Goal: Check status: Check status

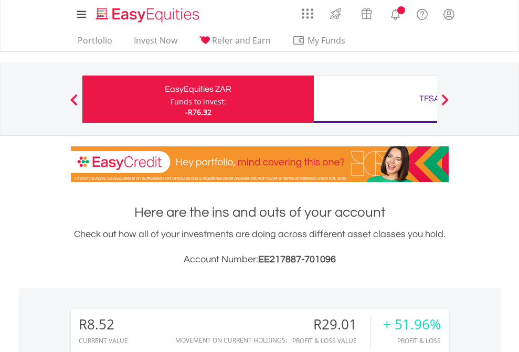
scroll to position [101, 165]
click at [170, 99] on div "Funds to invest:" at bounding box center [198, 101] width 56 height 10
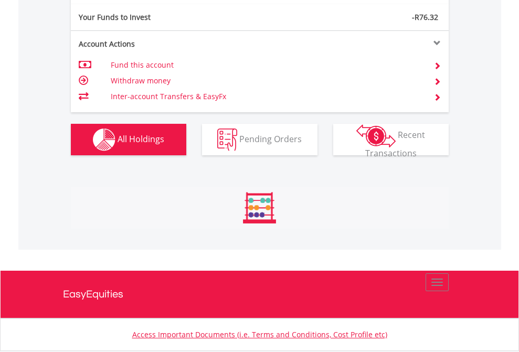
scroll to position [101, 165]
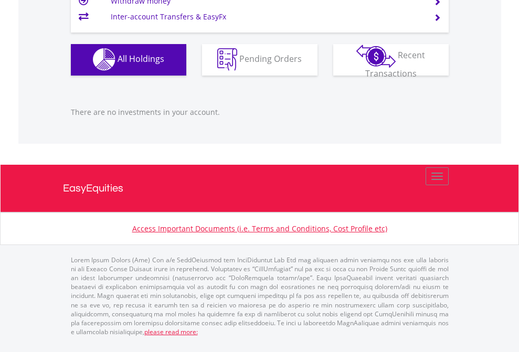
scroll to position [101, 165]
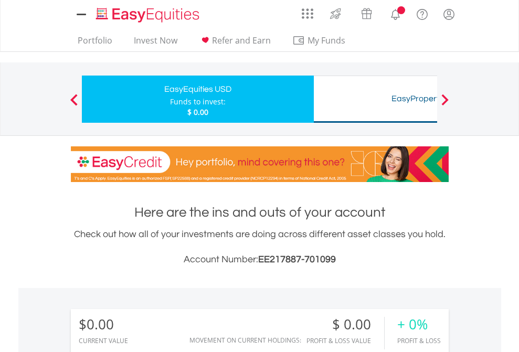
scroll to position [101, 165]
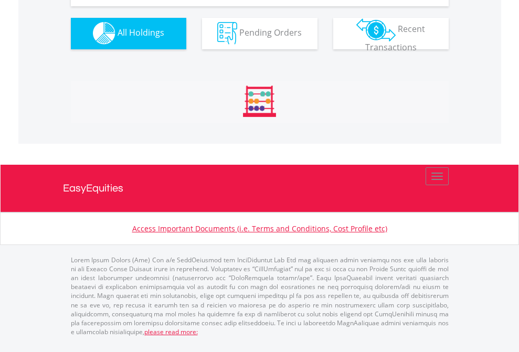
scroll to position [1038, 0]
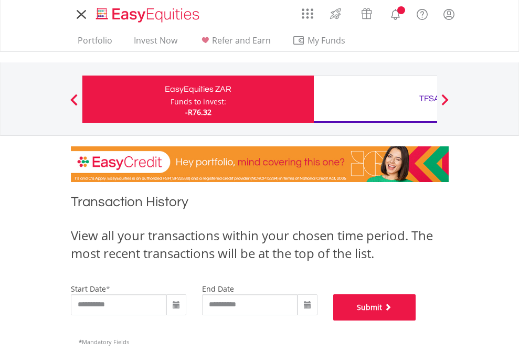
click at [416, 320] on button "Submit" at bounding box center [374, 307] width 83 height 26
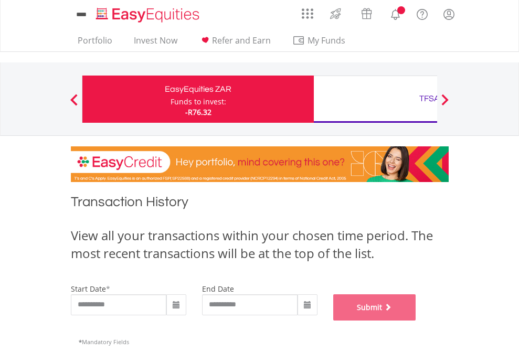
scroll to position [425, 0]
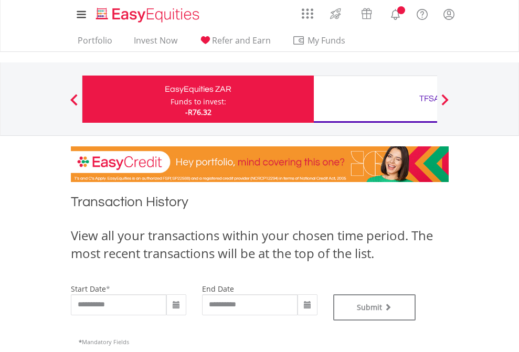
click at [375, 99] on div "TFSA" at bounding box center [429, 98] width 219 height 15
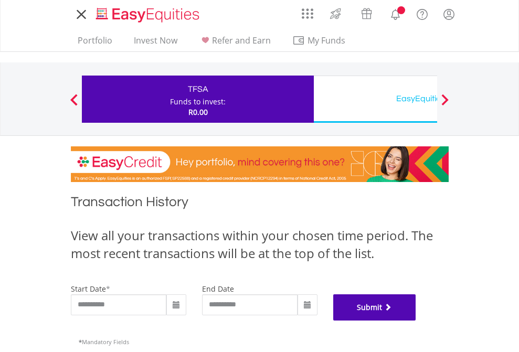
click at [416, 320] on button "Submit" at bounding box center [374, 307] width 83 height 26
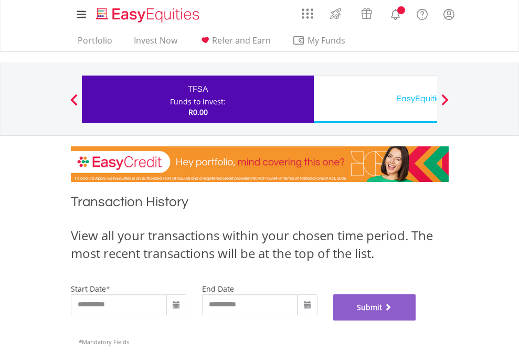
scroll to position [425, 0]
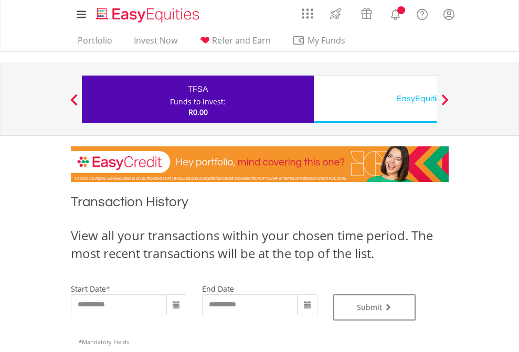
click at [375, 99] on div "EasyEquities USD" at bounding box center [429, 98] width 219 height 15
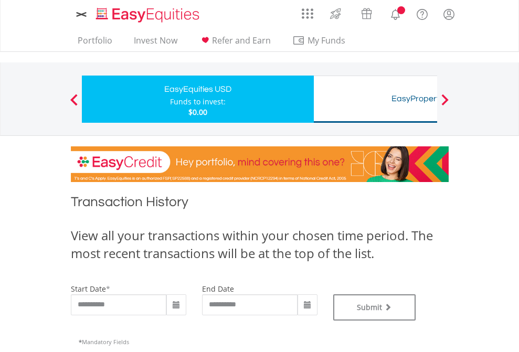
type input "**********"
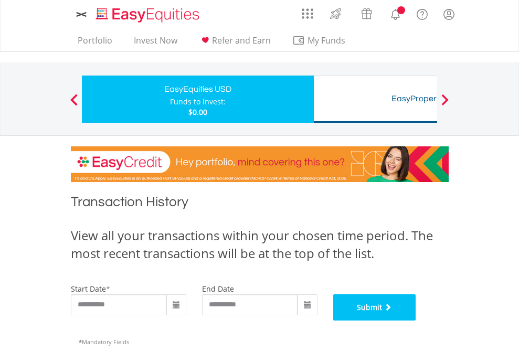
click at [416, 320] on button "Submit" at bounding box center [374, 307] width 83 height 26
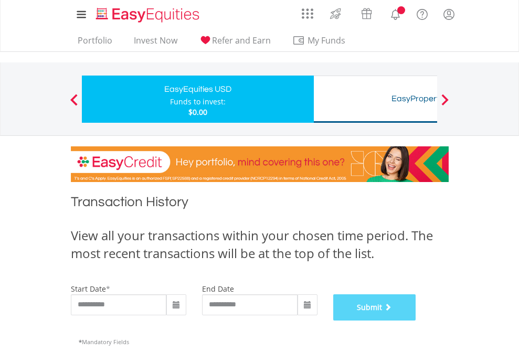
scroll to position [425, 0]
